Goal: Task Accomplishment & Management: Manage account settings

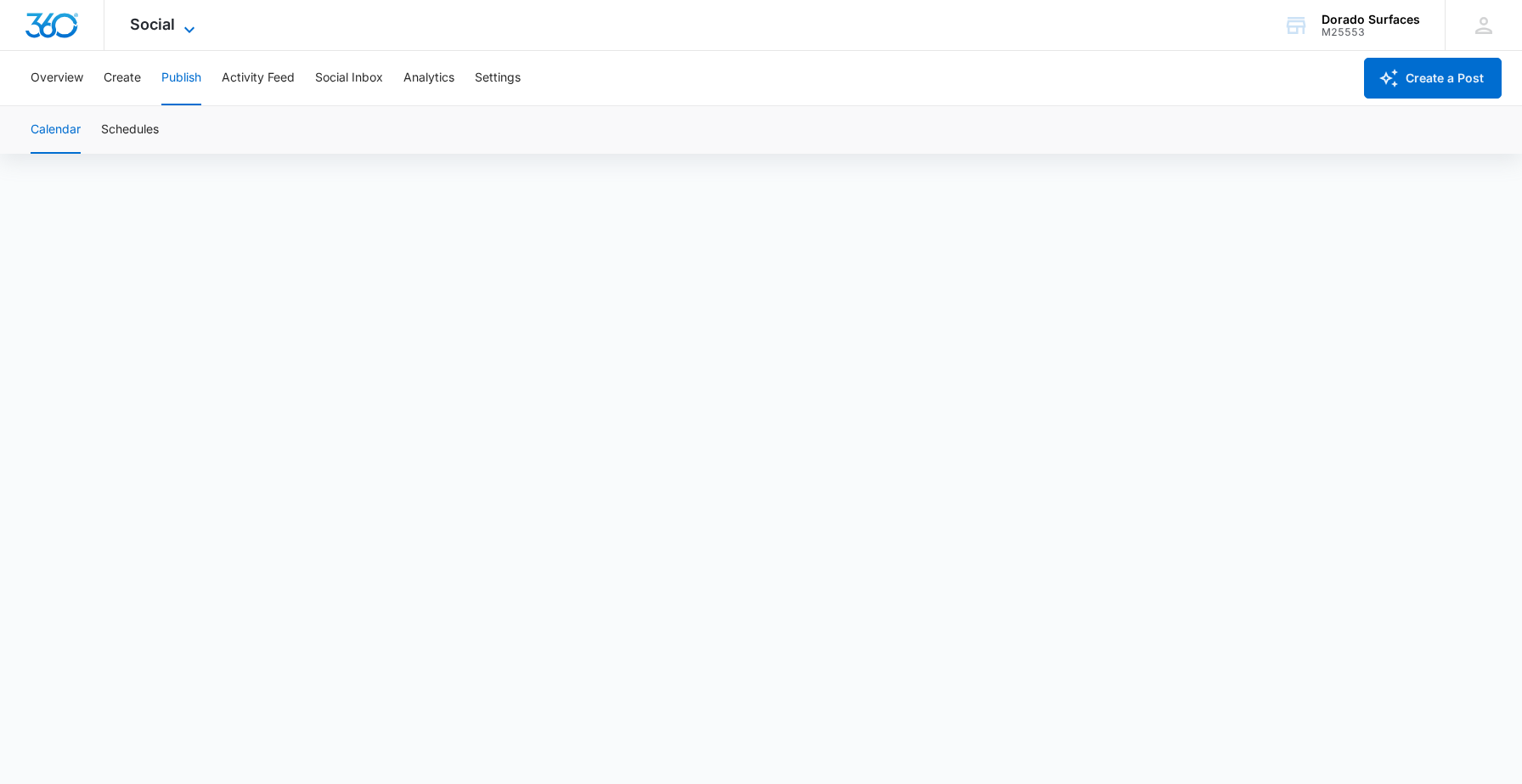
click at [172, 23] on span "Social" at bounding box center [153, 23] width 45 height 18
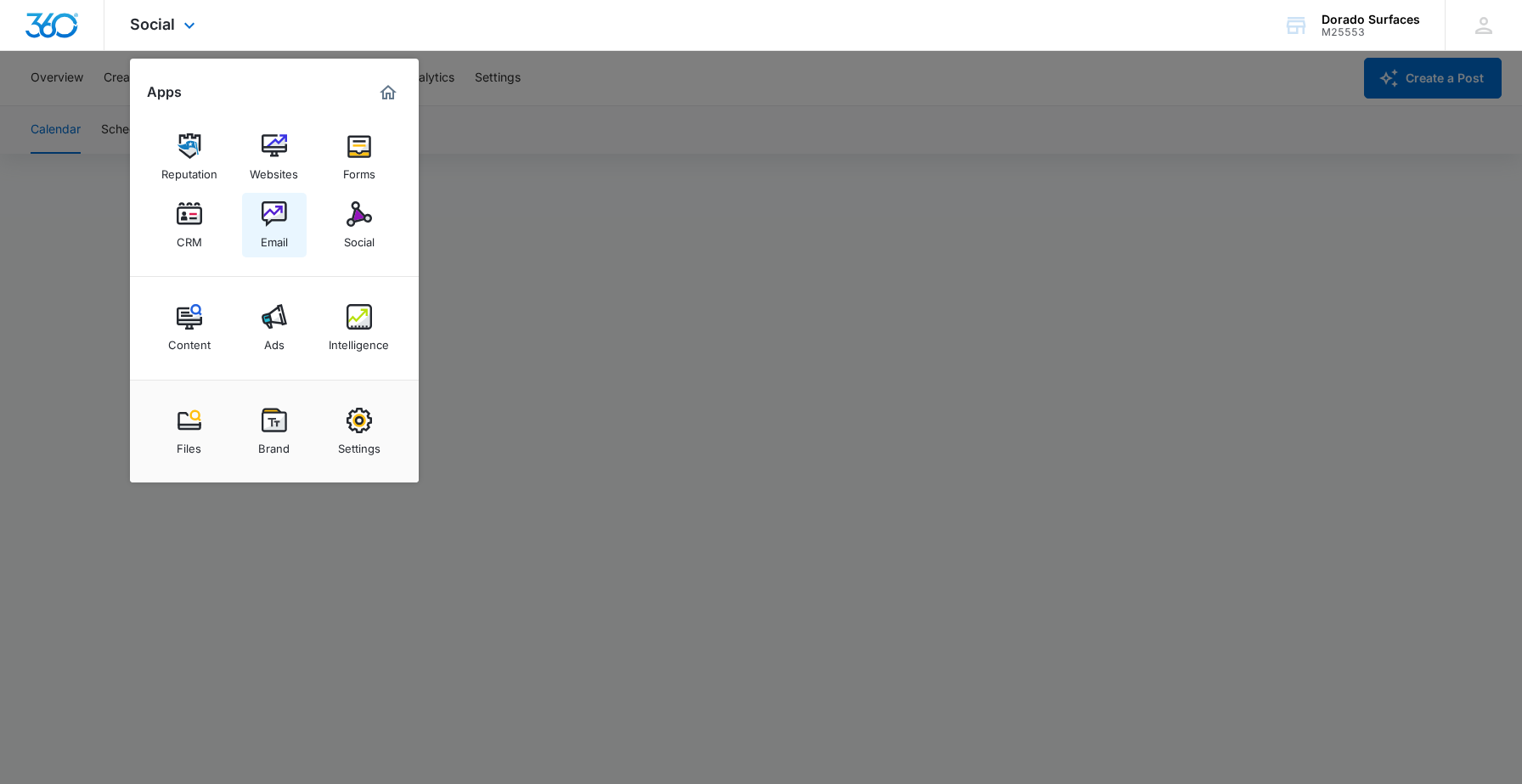
click at [284, 217] on img at bounding box center [274, 213] width 25 height 25
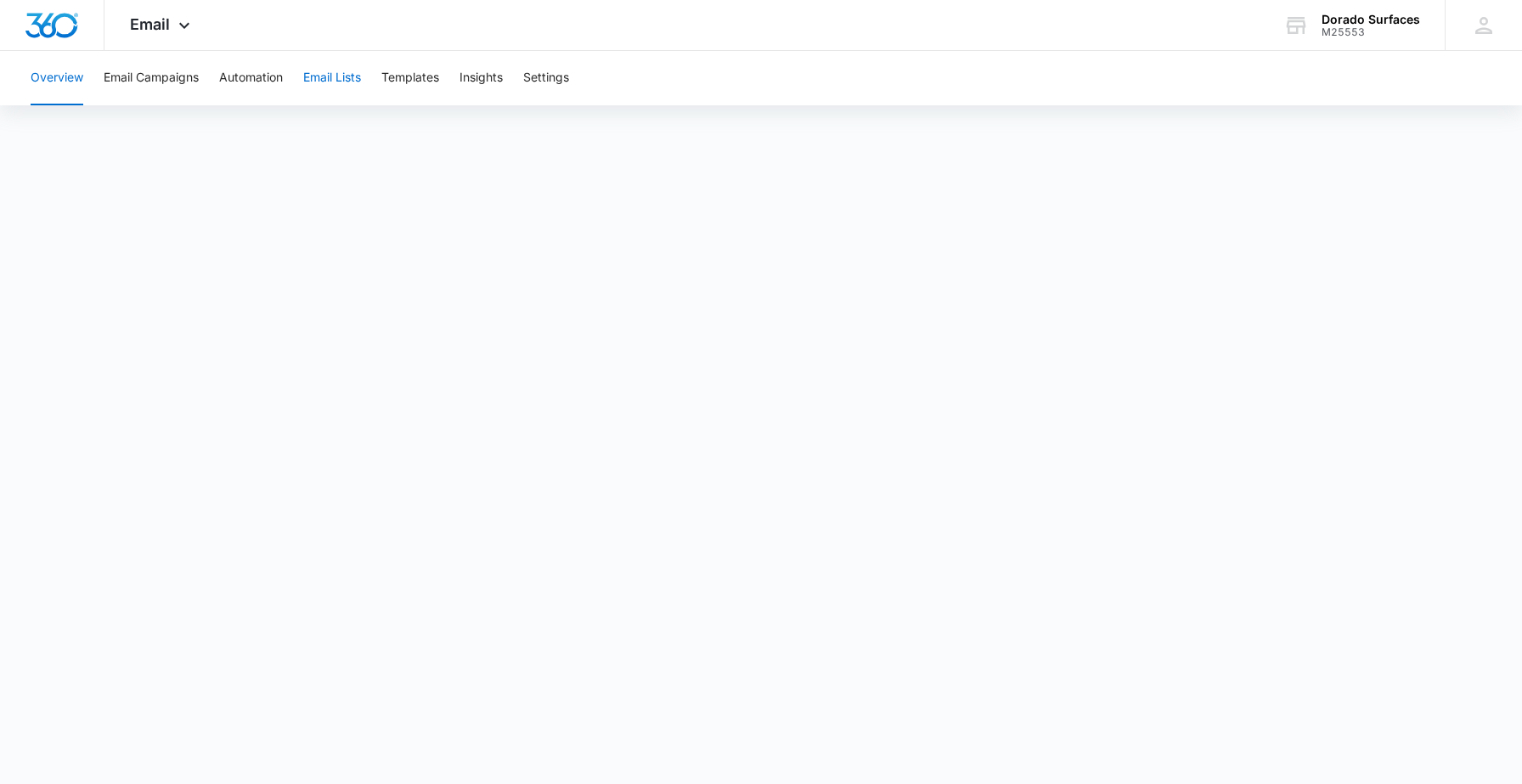
click at [344, 83] on button "Email Lists" at bounding box center [333, 78] width 58 height 54
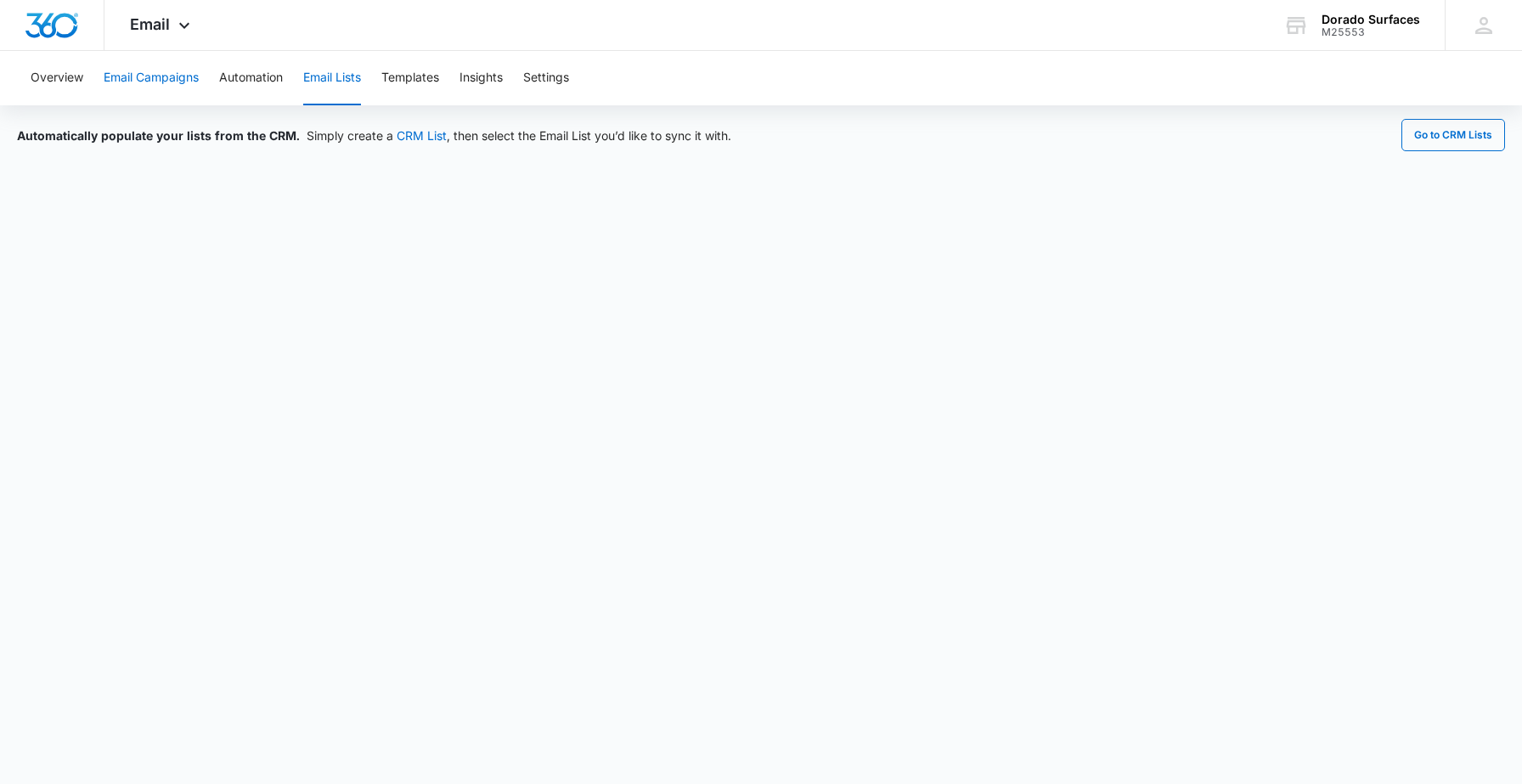
click at [164, 71] on button "Email Campaigns" at bounding box center [151, 78] width 95 height 54
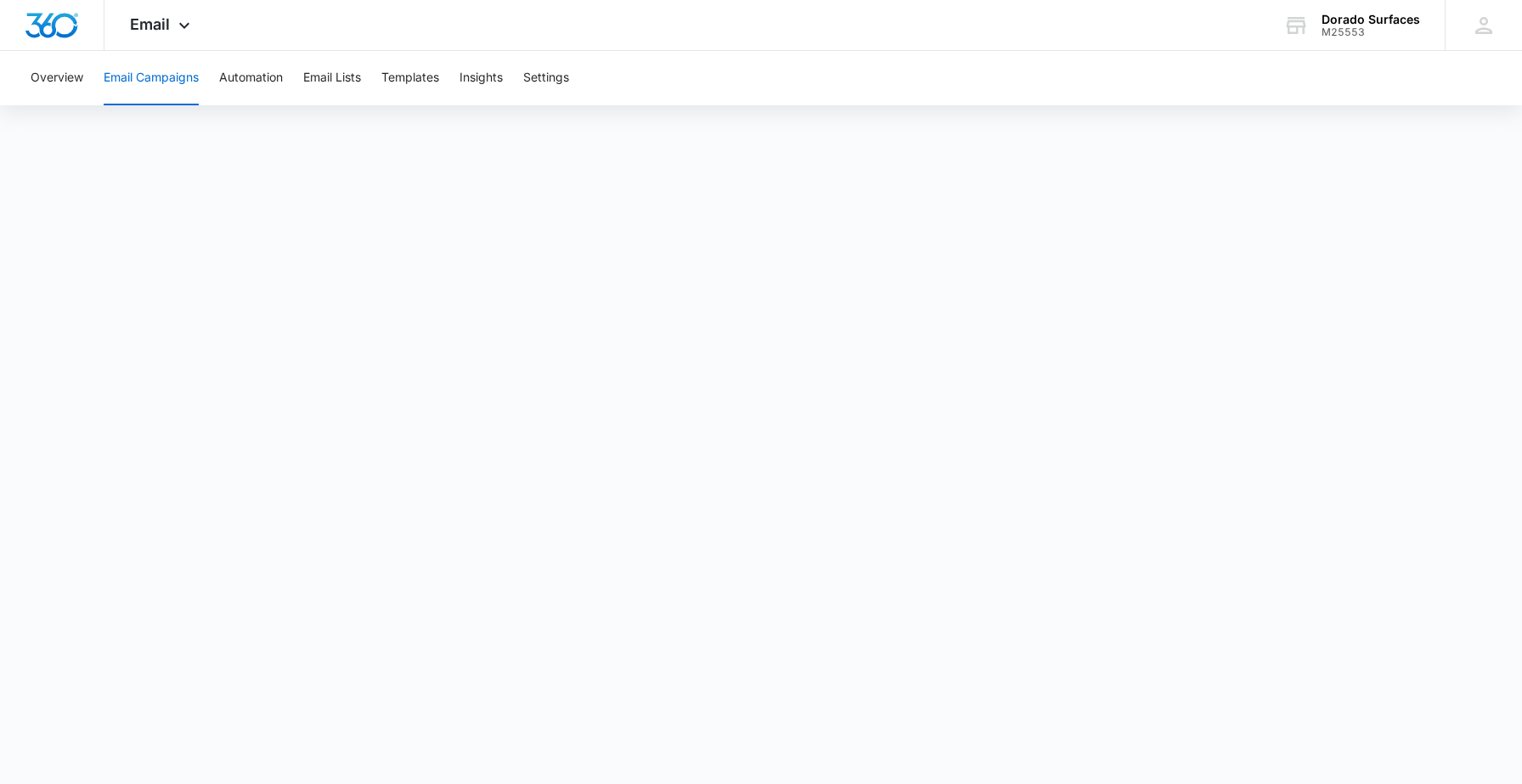
click at [145, 78] on button "Email Campaigns" at bounding box center [151, 78] width 95 height 54
click at [341, 83] on button "Email Lists" at bounding box center [333, 78] width 58 height 54
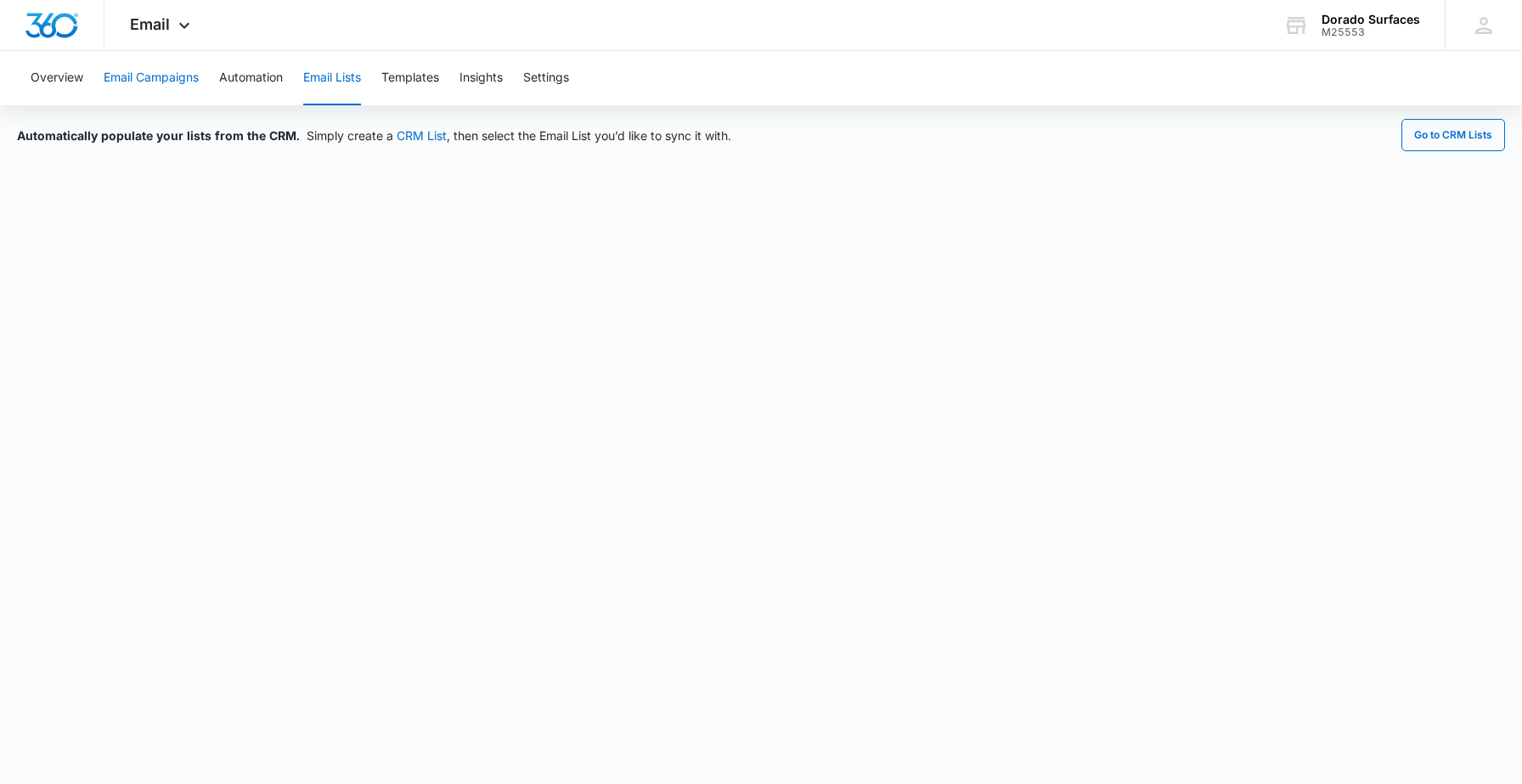
click at [172, 81] on button "Email Campaigns" at bounding box center [151, 78] width 95 height 54
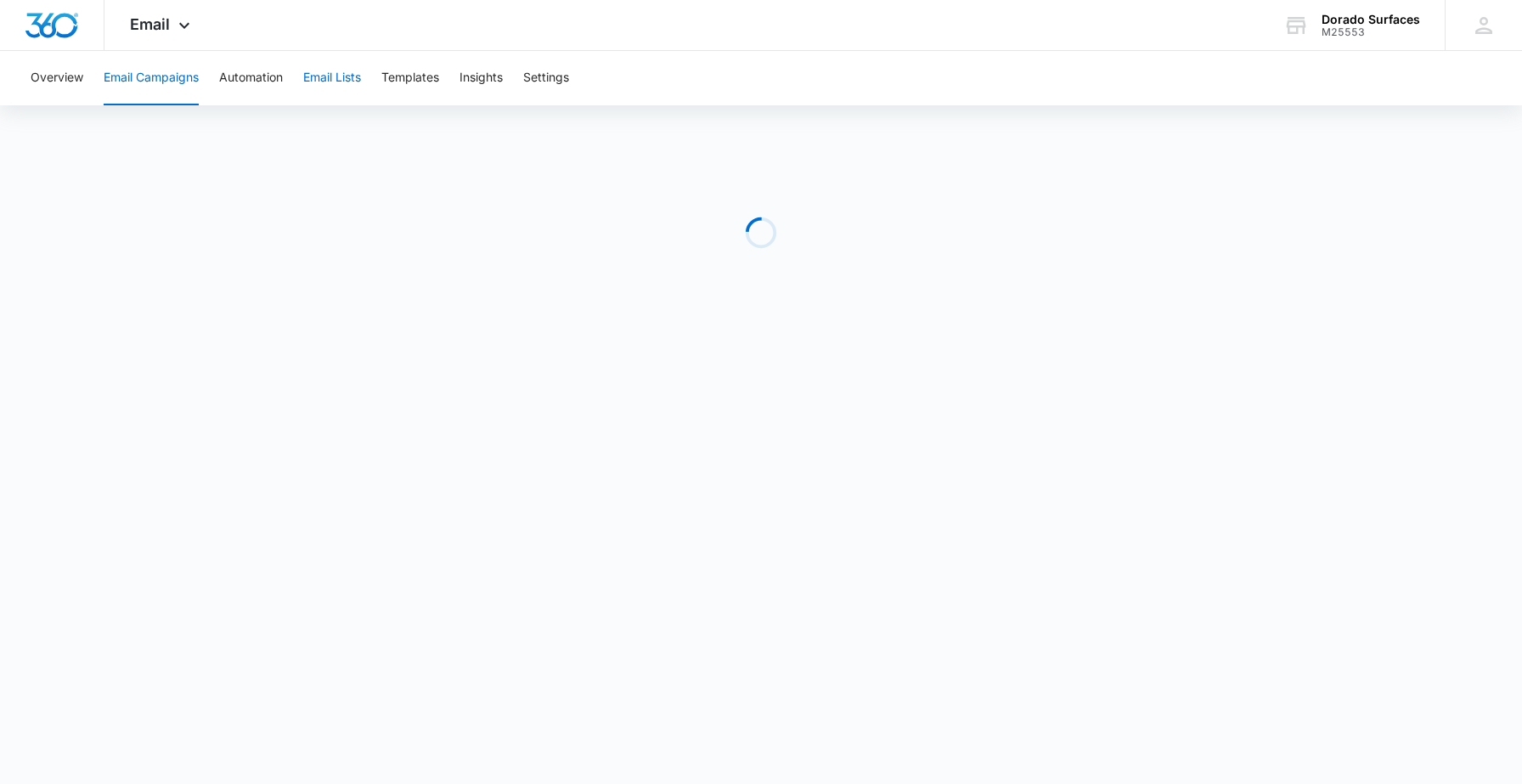
click at [354, 79] on button "Email Lists" at bounding box center [333, 78] width 58 height 54
